Goal: Transaction & Acquisition: Purchase product/service

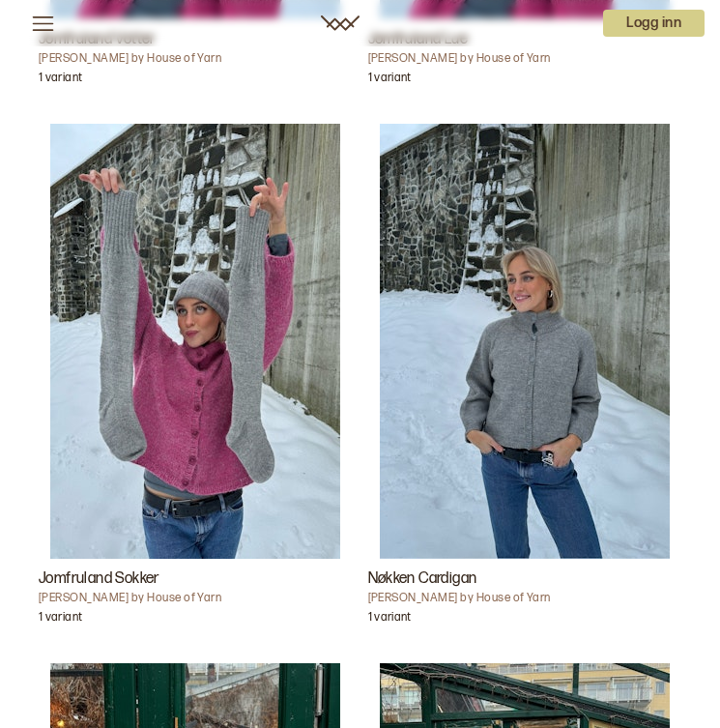
scroll to position [6044, 0]
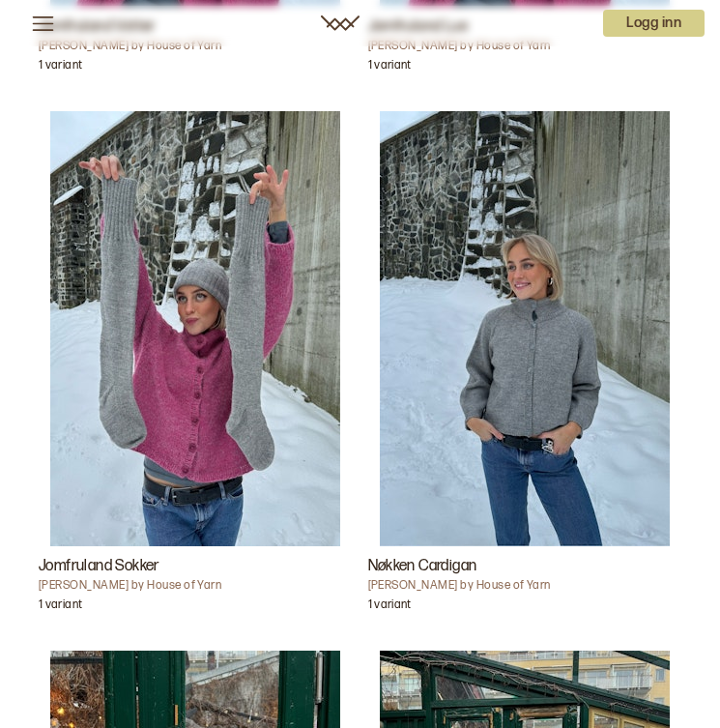
click at [491, 369] on img "Nøkken Cardigan" at bounding box center [525, 328] width 290 height 435
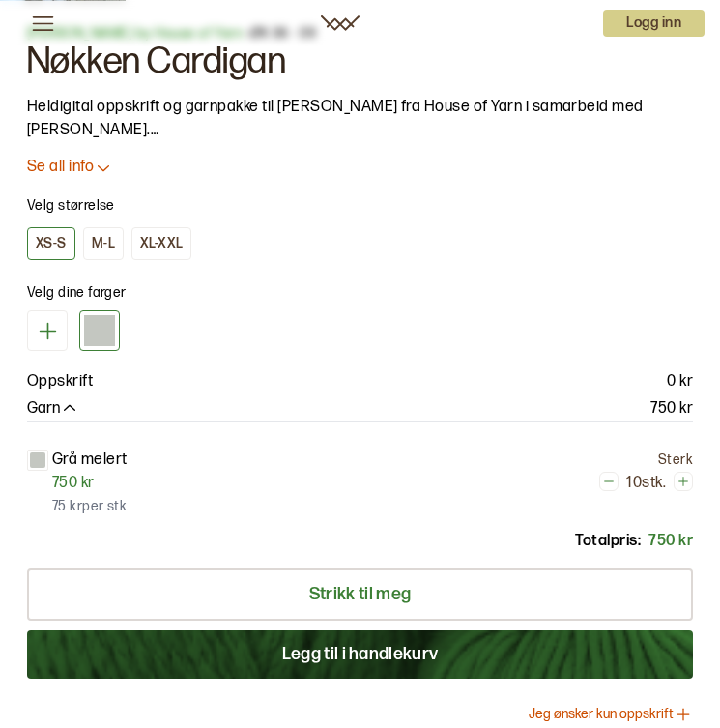
click at [74, 163] on p "Se all info" at bounding box center [60, 168] width 67 height 20
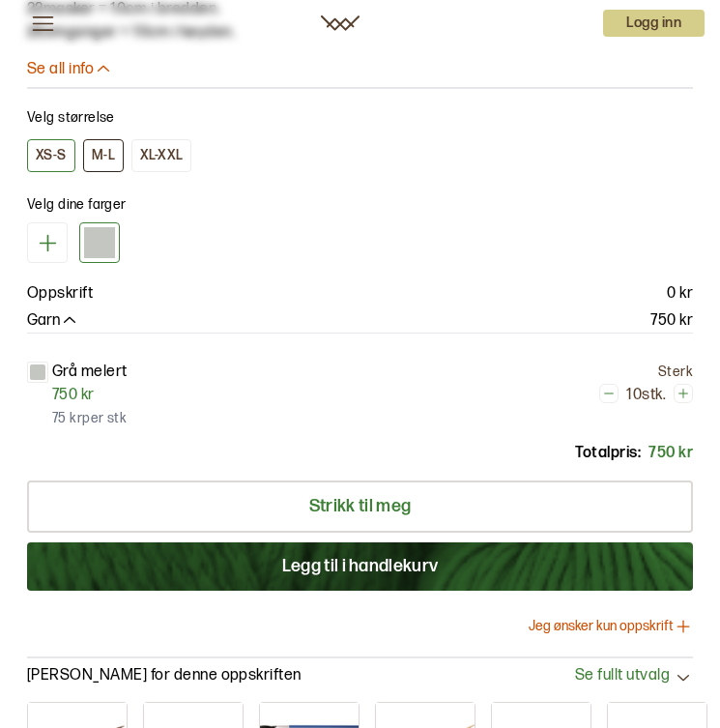
click at [100, 157] on div "M-L" at bounding box center [103, 155] width 23 height 17
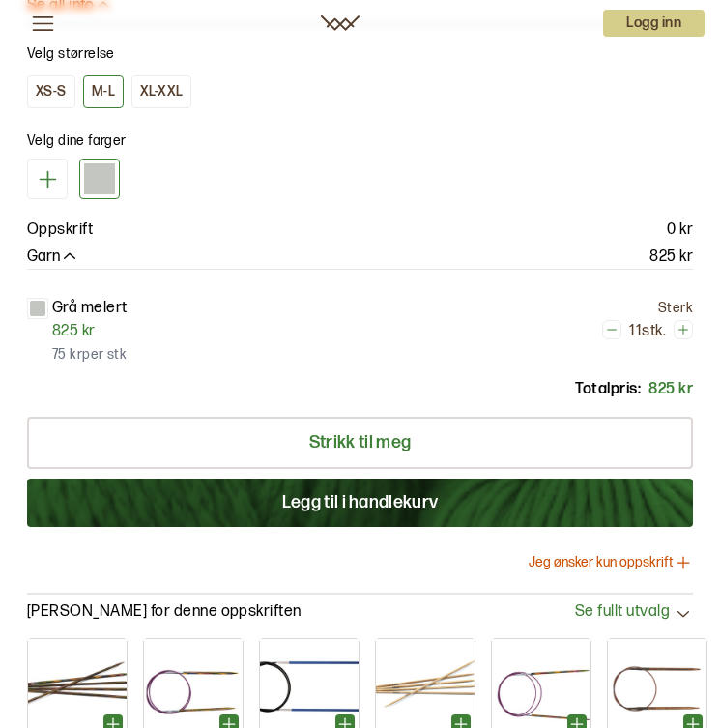
click at [48, 174] on icon at bounding box center [47, 179] width 17 height 17
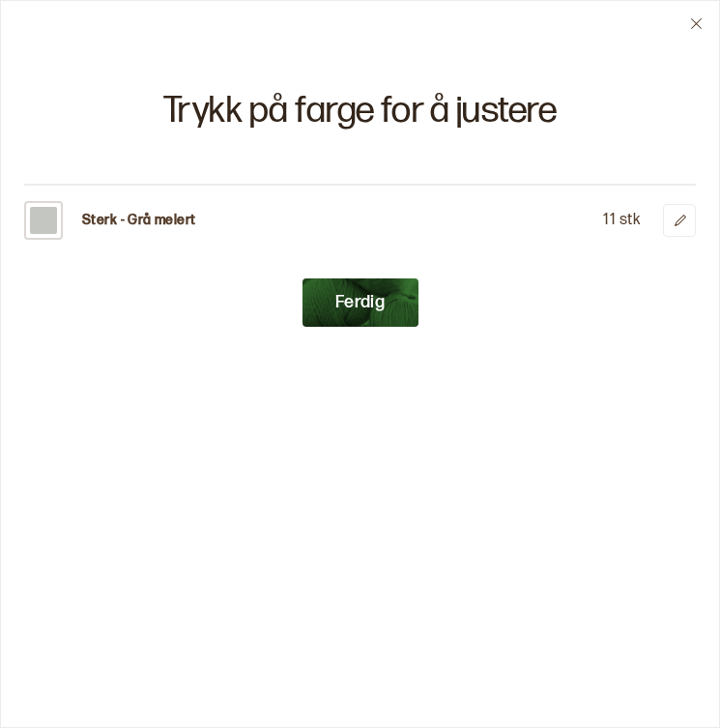
click at [160, 208] on div "Sterk - Grå melert" at bounding box center [110, 220] width 172 height 39
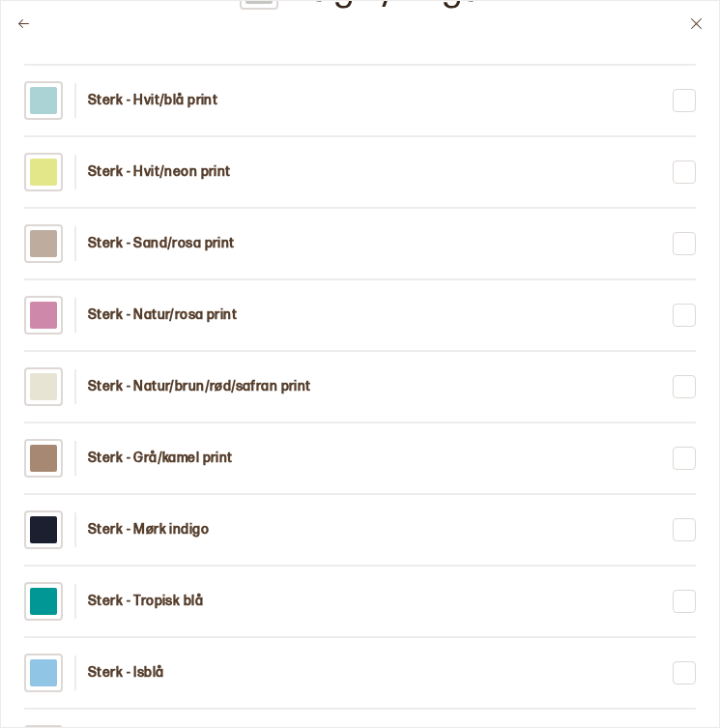
scroll to position [140, 0]
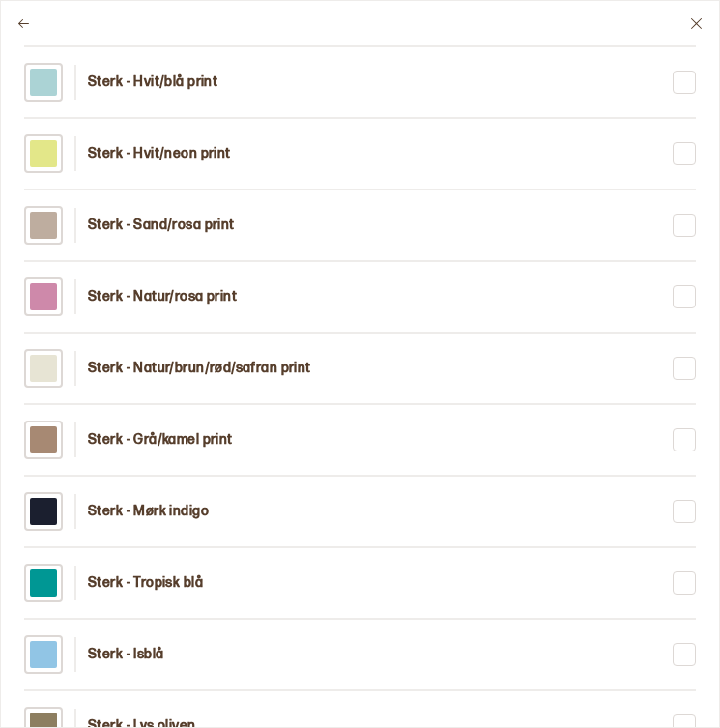
click at [215, 368] on p "Sterk - Natur/brun/rød/safran print" at bounding box center [199, 368] width 223 height 19
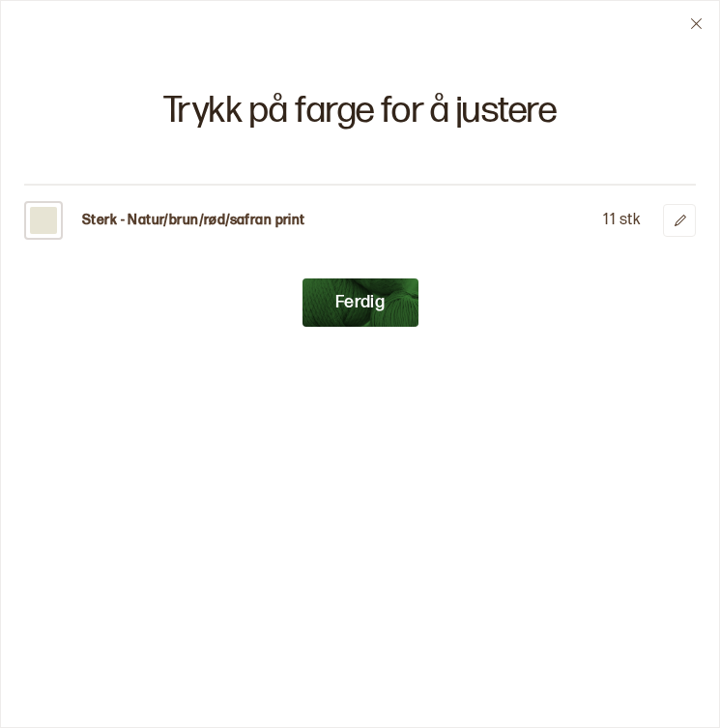
click at [363, 313] on button "Ferdig" at bounding box center [360, 302] width 116 height 48
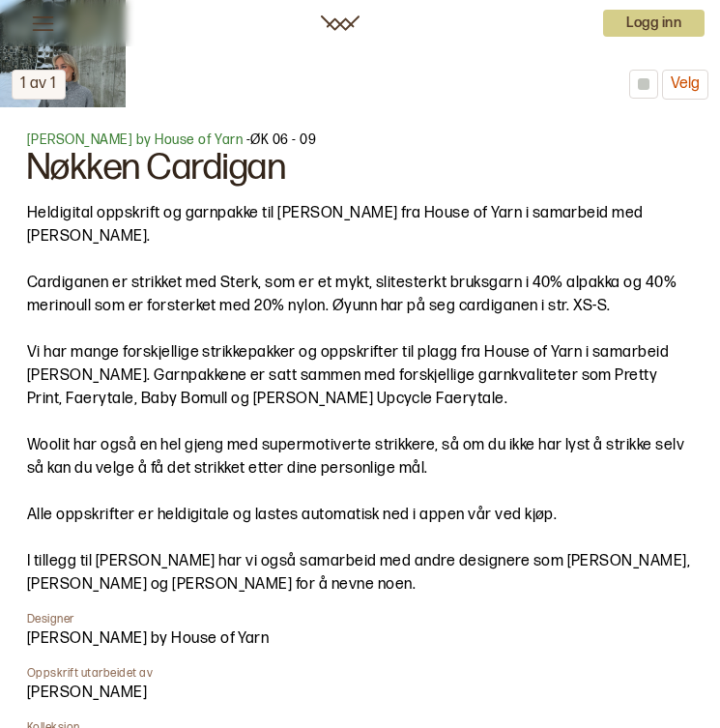
scroll to position [984, 0]
